Goal: Check status

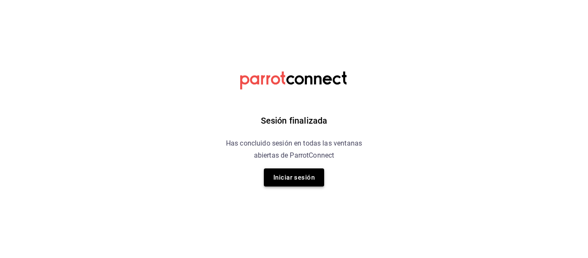
click at [283, 170] on button "Iniciar sesión" at bounding box center [294, 177] width 60 height 18
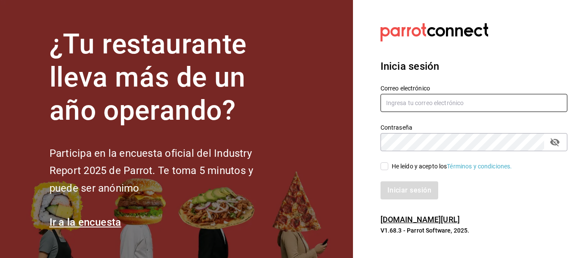
type input "adrianasc324@gmail.com.mx"
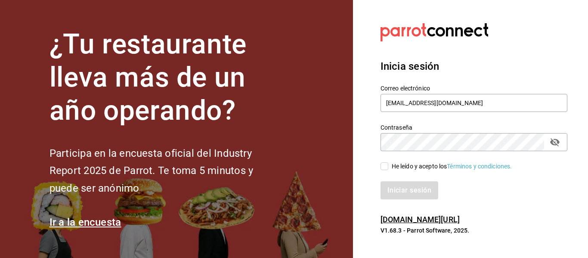
click at [384, 168] on input "He leído y acepto los Términos y condiciones." at bounding box center [384, 166] width 8 height 8
checkbox input "true"
click at [391, 188] on button "Iniciar sesión" at bounding box center [409, 190] width 59 height 18
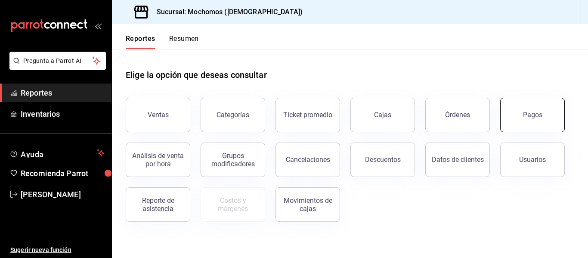
click at [531, 114] on div "Pagos" at bounding box center [532, 115] width 19 height 8
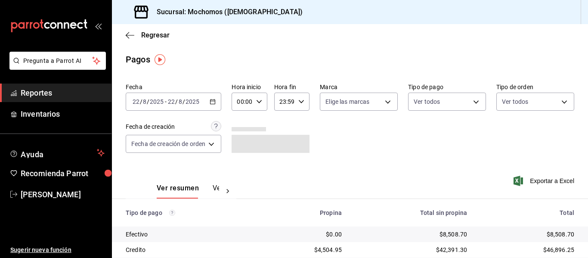
click at [260, 99] on icon "button" at bounding box center [259, 102] width 6 height 6
click at [241, 136] on button "05" at bounding box center [242, 140] width 14 height 17
type input "05:00"
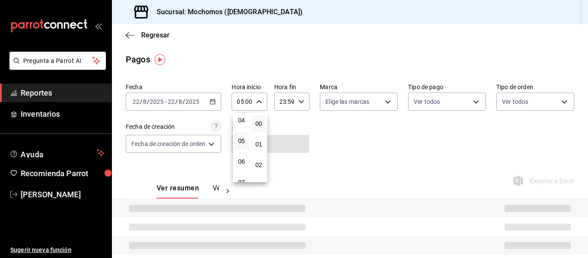
click at [362, 144] on div at bounding box center [294, 129] width 588 height 258
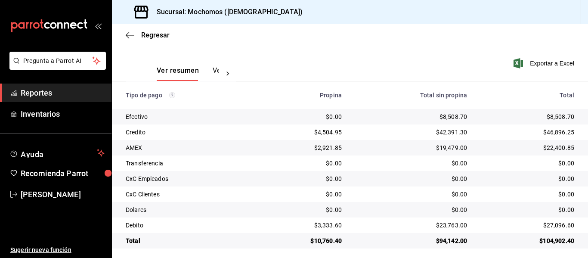
scroll to position [122, 0]
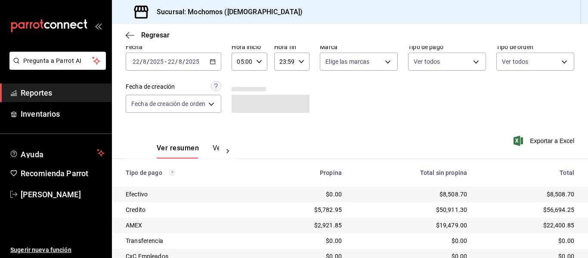
scroll to position [122, 0]
